Goal: Obtain resource: Obtain resource

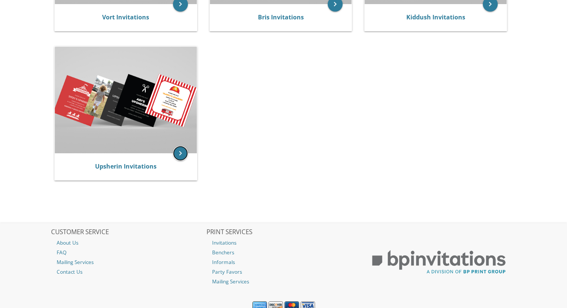
click at [181, 149] on icon "keyboard_arrow_right" at bounding box center [180, 153] width 15 height 15
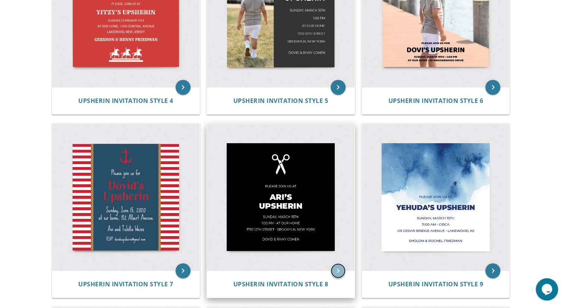
click at [337, 269] on icon "keyboard_arrow_right" at bounding box center [338, 270] width 15 height 15
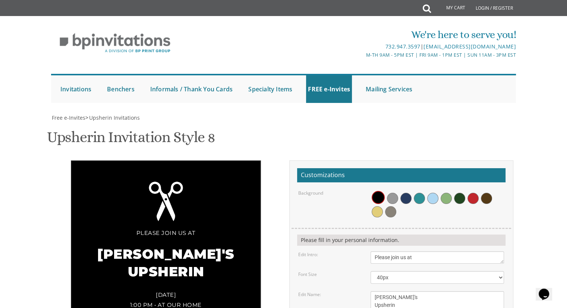
scroll to position [139, 0]
click at [408, 193] on span at bounding box center [406, 198] width 11 height 11
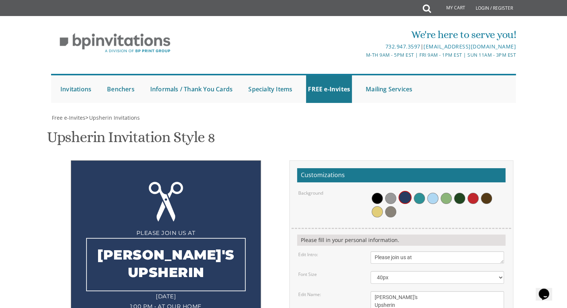
click at [389, 291] on textarea "[PERSON_NAME]'s Upsherin" at bounding box center [438, 301] width 134 height 20
click at [387, 291] on textarea "[PERSON_NAME]'s Upsherin" at bounding box center [438, 301] width 134 height 20
type textarea "[PERSON_NAME]'s Upsherin"
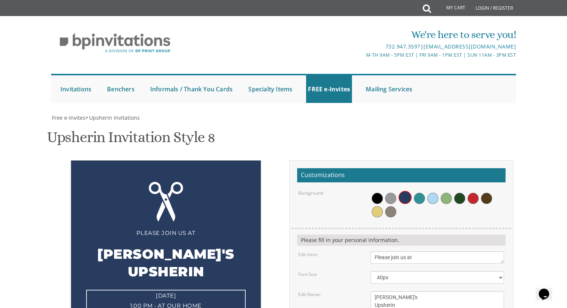
type textarea "[DATE] 12:00 pm • at [STREET_ADDRESS] • [GEOGRAPHIC_DATA], [US_STATE]"
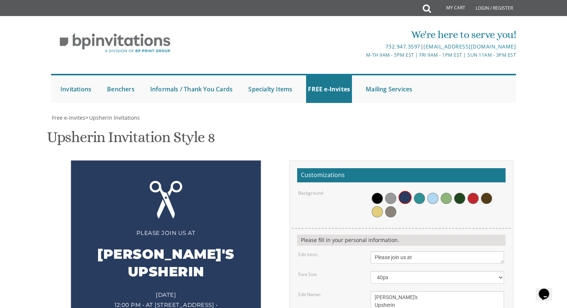
type textarea "and [PERSON_NAME]"
type textarea "[DATE] 12:00 pm • at [STREET_ADDRESS] • [GEOGRAPHIC_DATA]"
click at [476, 213] on form "Customizations Background Please fill in your personal information. Edit Intro:…" at bounding box center [401, 300] width 209 height 265
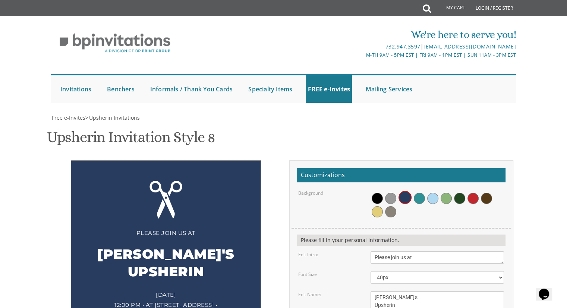
type textarea "Shmully and [PERSON_NAME]"
type input "[EMAIL_ADDRESS][DOMAIN_NAME]"
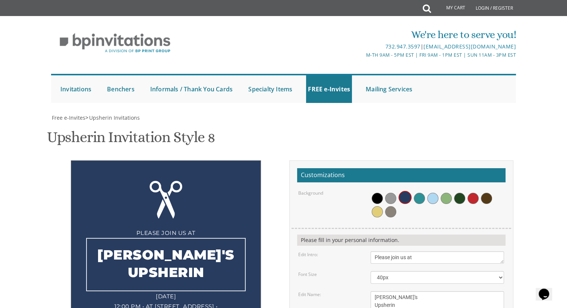
click at [381, 291] on textarea "[PERSON_NAME]'s Upsherin" at bounding box center [438, 301] width 134 height 20
type textarea "[PERSON_NAME]'s Upsherin"
click at [211, 248] on div "Please join us at [PERSON_NAME]'s Upsherin [DATE] 12:00 pm • at [STREET_ADDRESS…" at bounding box center [284, 302] width 471 height 285
